Goal: Task Accomplishment & Management: Use online tool/utility

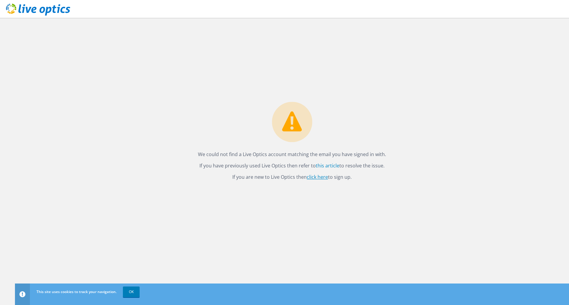
click at [319, 174] on link "click here" at bounding box center [317, 177] width 21 height 7
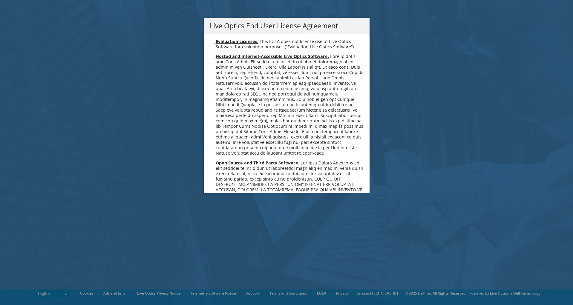
scroll to position [2260, 0]
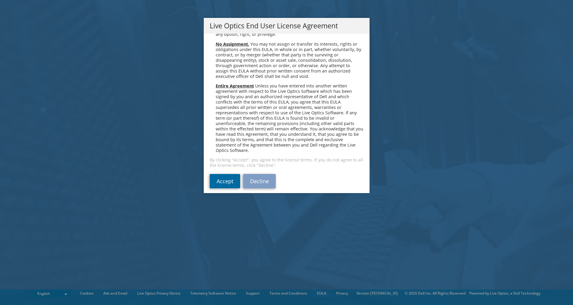
click at [216, 176] on link "Accept" at bounding box center [225, 181] width 30 height 14
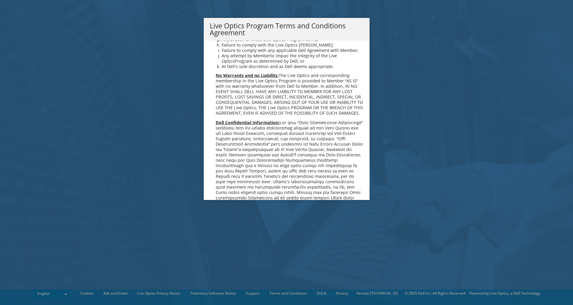
scroll to position [428, 0]
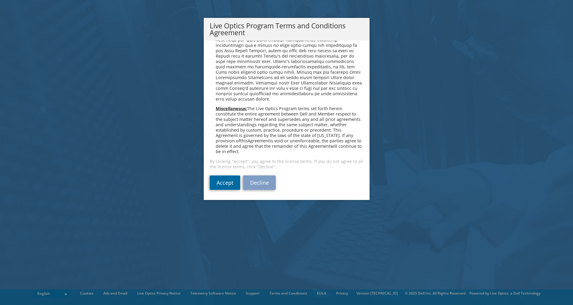
click at [228, 181] on link "Accept" at bounding box center [225, 183] width 30 height 14
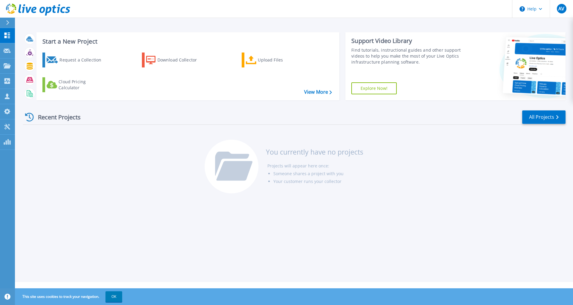
click at [193, 25] on div "Start a New Project Request a Collection Download Collector Upload Files Cloud …" at bounding box center [294, 141] width 558 height 282
click at [104, 22] on div "Start a New Project Request a Collection Download Collector Upload Files Cloud …" at bounding box center [294, 141] width 558 height 282
click at [62, 25] on div "Start a New Project Request a Collection Download Collector Upload Files Cloud …" at bounding box center [294, 141] width 558 height 282
click at [64, 22] on div "Start a New Project Request a Collection Download Collector Upload Files Cloud …" at bounding box center [294, 141] width 558 height 282
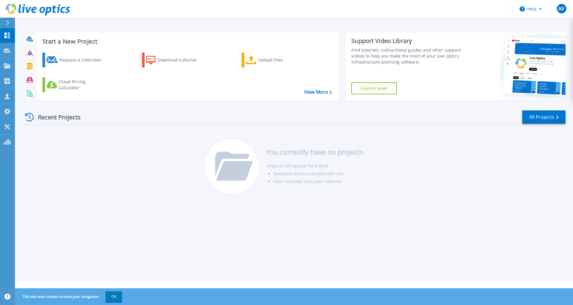
click at [116, 24] on div "Start a New Project Request a Collection Download Collector Upload Files Cloud …" at bounding box center [294, 141] width 558 height 282
